Goal: Task Accomplishment & Management: Manage account settings

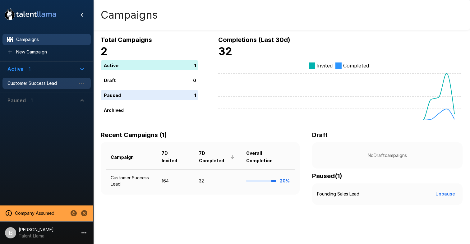
click at [32, 84] on span "Customer Success Lead" at bounding box center [41, 83] width 68 height 6
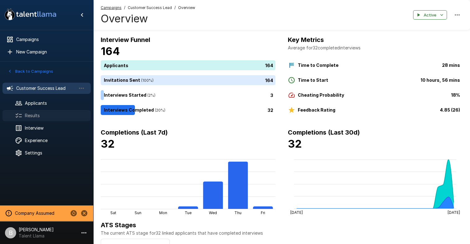
click at [32, 115] on span "Results" at bounding box center [55, 116] width 61 height 6
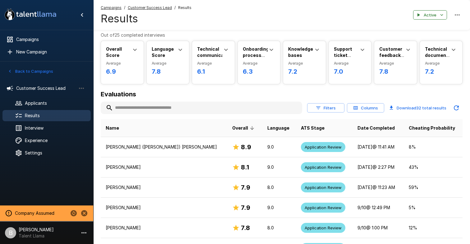
scroll to position [16, 0]
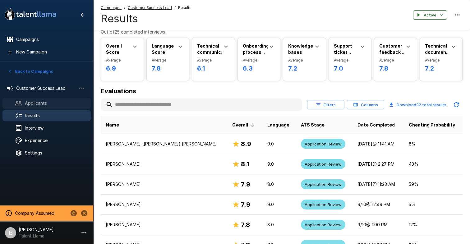
click at [43, 105] on span "Applicants" at bounding box center [55, 103] width 61 height 6
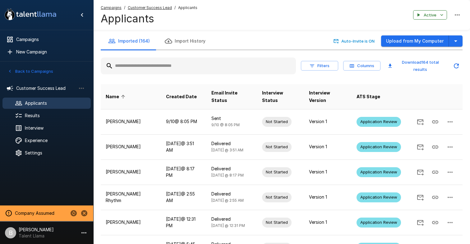
click at [143, 66] on input "text" at bounding box center [198, 65] width 195 height 11
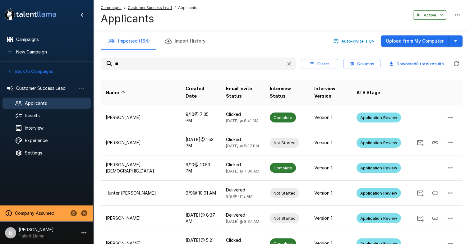
type input "*"
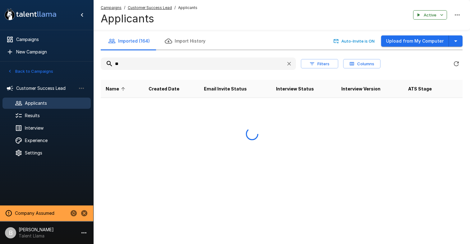
type input "*"
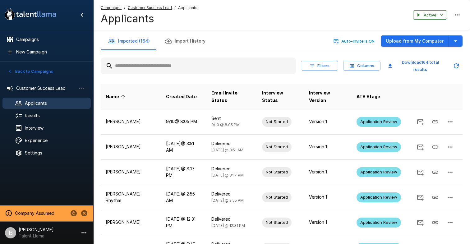
click at [146, 62] on input "text" at bounding box center [198, 65] width 195 height 11
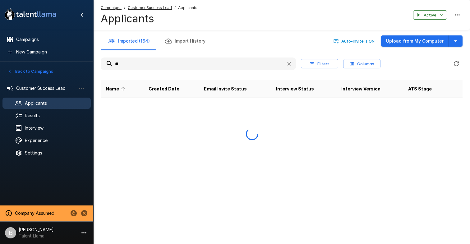
type input "*"
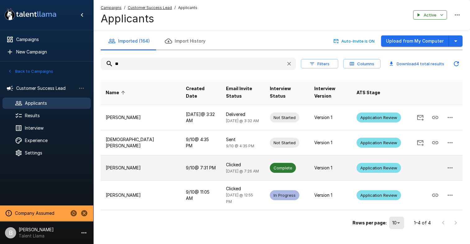
type input "**"
click at [135, 165] on p "Krystal Hodge" at bounding box center [141, 168] width 70 height 6
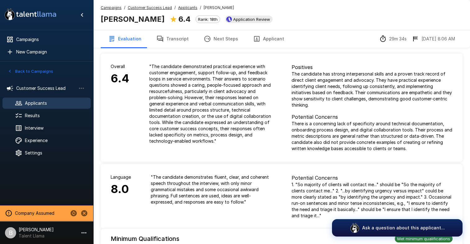
click at [260, 38] on button "Applicant" at bounding box center [269, 38] width 46 height 17
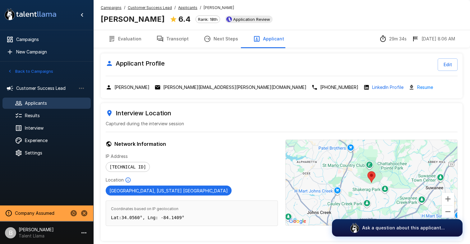
click at [41, 102] on span "Applicants" at bounding box center [55, 103] width 61 height 6
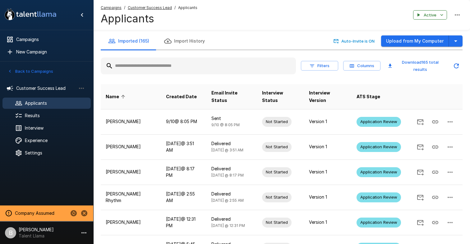
click at [163, 65] on input "text" at bounding box center [198, 65] width 195 height 11
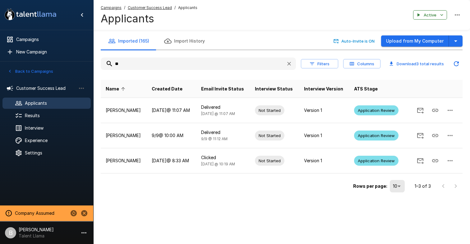
type input "*"
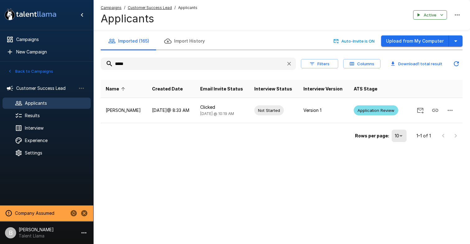
type input "*****"
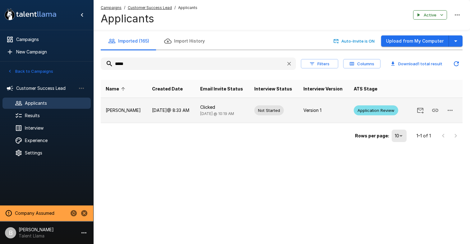
click at [437, 110] on icon "Copy Interview Link" at bounding box center [435, 110] width 7 height 7
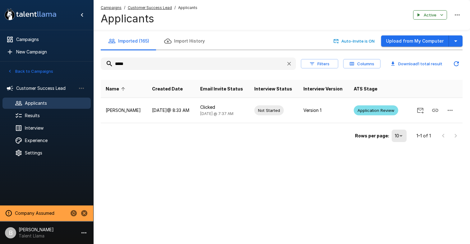
click at [160, 6] on u "Customer Success Lead" at bounding box center [150, 7] width 44 height 5
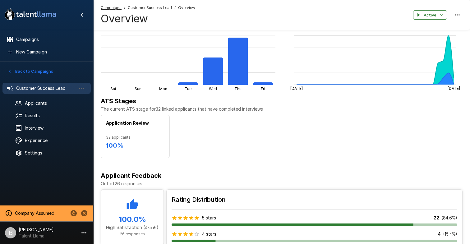
scroll to position [77, 0]
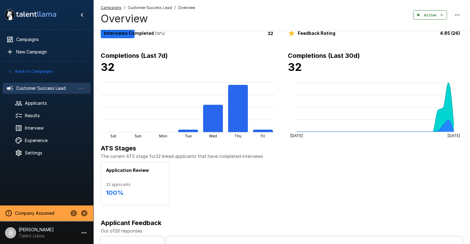
click at [35, 73] on button "Back to Campaigns" at bounding box center [30, 72] width 49 height 10
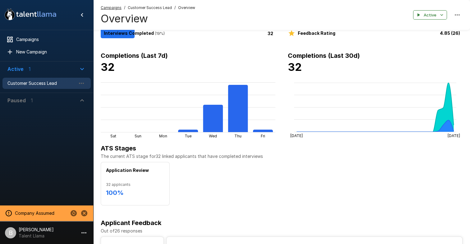
click at [49, 85] on span "Customer Success Lead" at bounding box center [41, 83] width 68 height 6
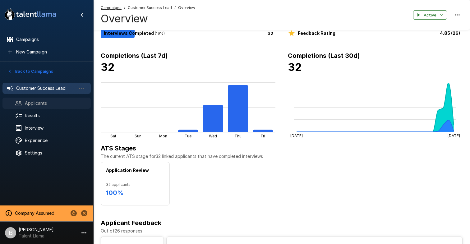
click at [46, 101] on span "Applicants" at bounding box center [55, 103] width 61 height 6
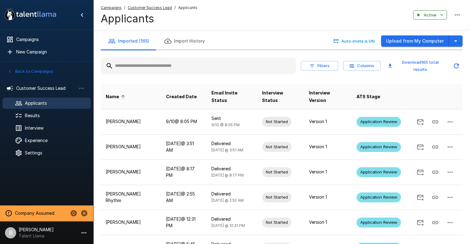
click at [140, 66] on input "text" at bounding box center [198, 65] width 195 height 11
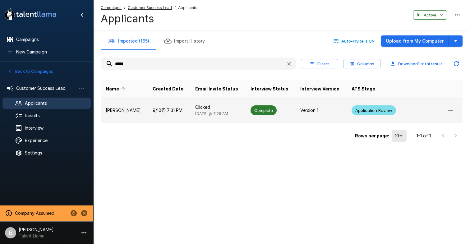
type input "*****"
click at [123, 113] on p "Krystal Hodge" at bounding box center [124, 110] width 37 height 6
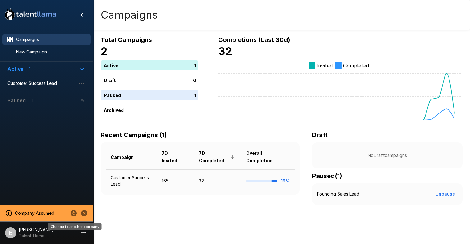
click at [74, 213] on icon "Change to another company" at bounding box center [74, 213] width 6 height 6
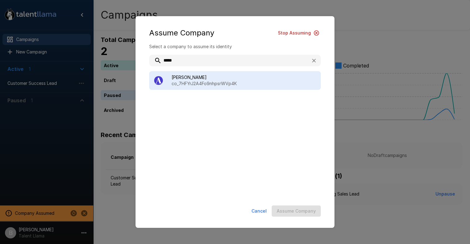
type input "*****"
click at [219, 83] on p "co_7HFYrJ2A4Fo9nhpsrWVp4K" at bounding box center [244, 84] width 144 height 6
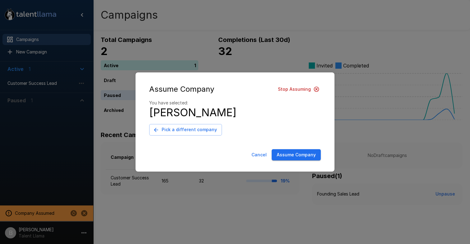
click at [283, 155] on button "Assume Company" at bounding box center [296, 155] width 49 height 12
